Goal: Task Accomplishment & Management: Manage account settings

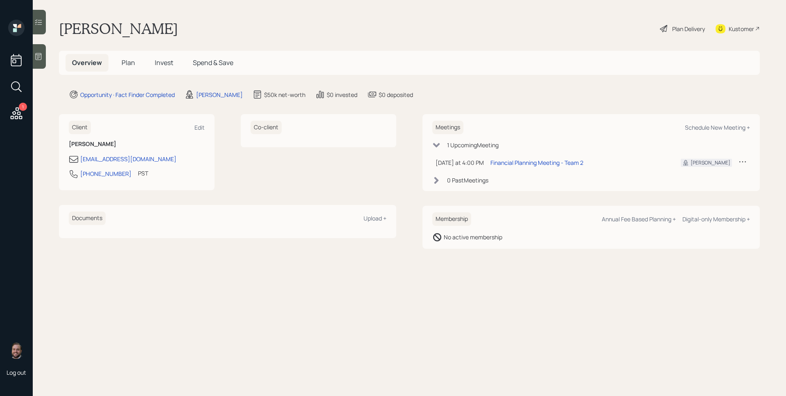
click at [586, 97] on div "Opportunity · Fact Finder Completed Aleksandra Szegda $50k net-worth $0 investe…" at bounding box center [414, 95] width 691 height 10
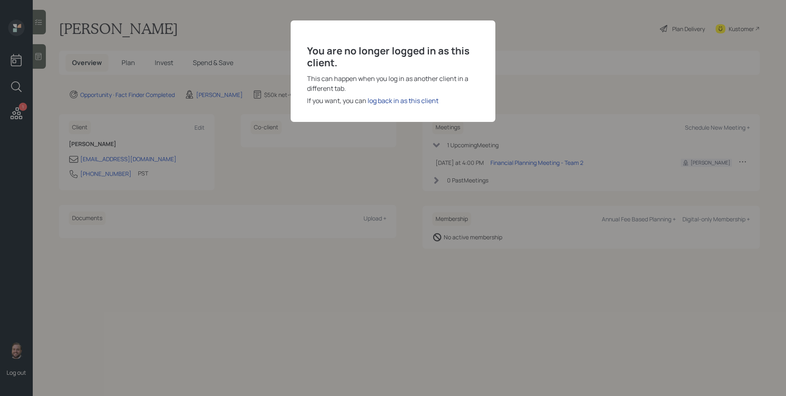
click at [414, 104] on div "log back in as this client" at bounding box center [402, 101] width 71 height 10
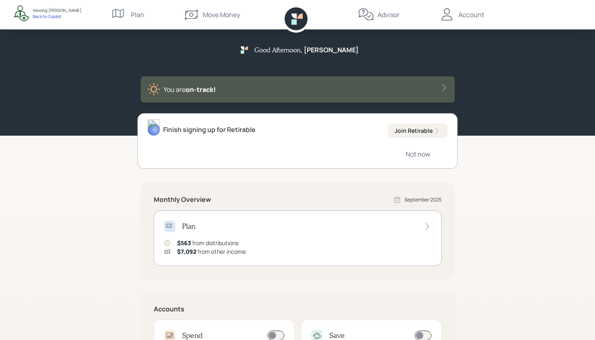
click at [221, 92] on div "You are on‑track!" at bounding box center [297, 89] width 301 height 13
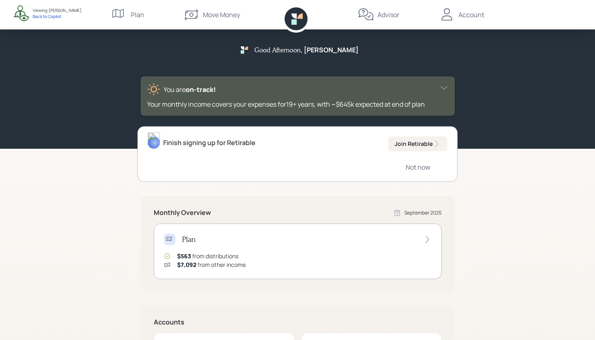
click at [221, 92] on div "You are on‑track!" at bounding box center [297, 89] width 301 height 13
